Goal: Transaction & Acquisition: Purchase product/service

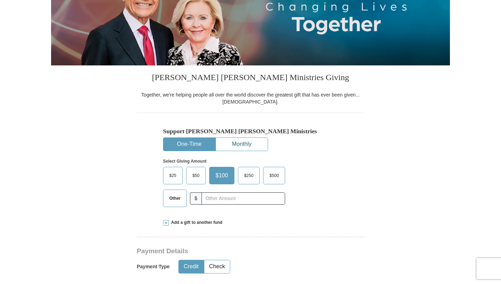
scroll to position [110, 0]
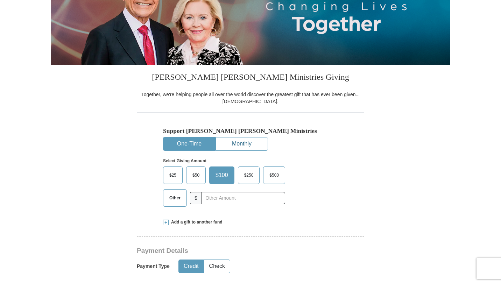
click at [236, 139] on button "Monthly" at bounding box center [242, 143] width 52 height 13
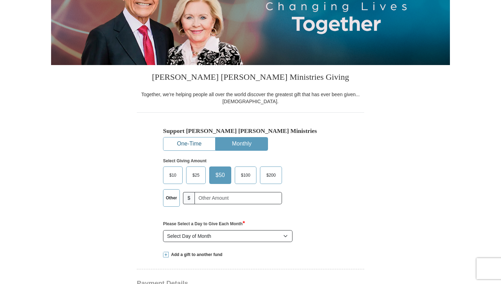
drag, startPoint x: 204, startPoint y: 143, endPoint x: 308, endPoint y: 143, distance: 103.1
click at [308, 143] on div "Support Kenneth Copeland Ministries One-Time Monthly Select Giving Amount Amoun…" at bounding box center [250, 185] width 175 height 117
click at [196, 144] on button "One-Time" at bounding box center [189, 143] width 52 height 13
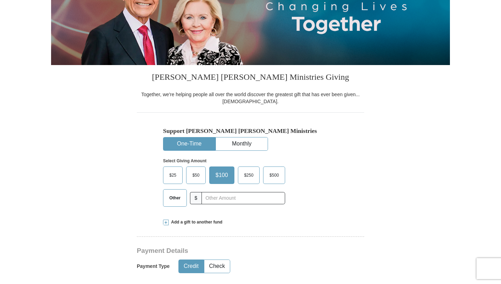
scroll to position [0, 0]
